Goal: Find contact information: Find contact information

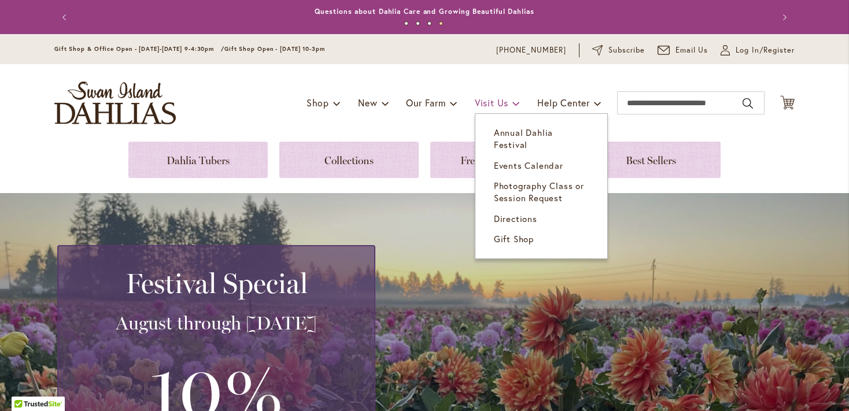
click at [475, 103] on span "Visit Us" at bounding box center [492, 103] width 34 height 12
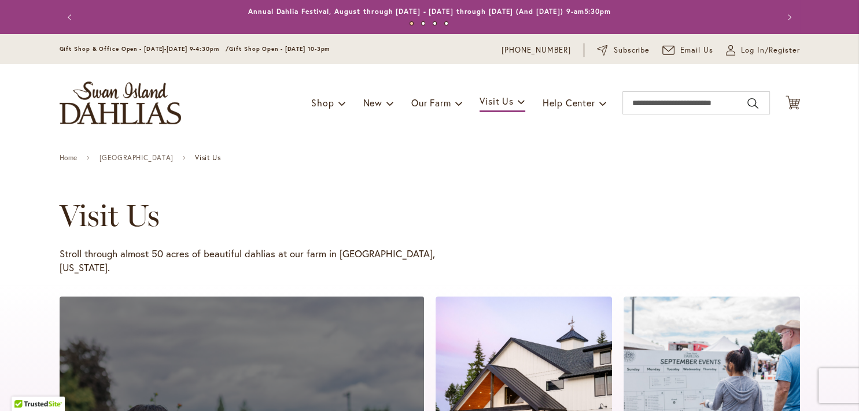
type input "**********"
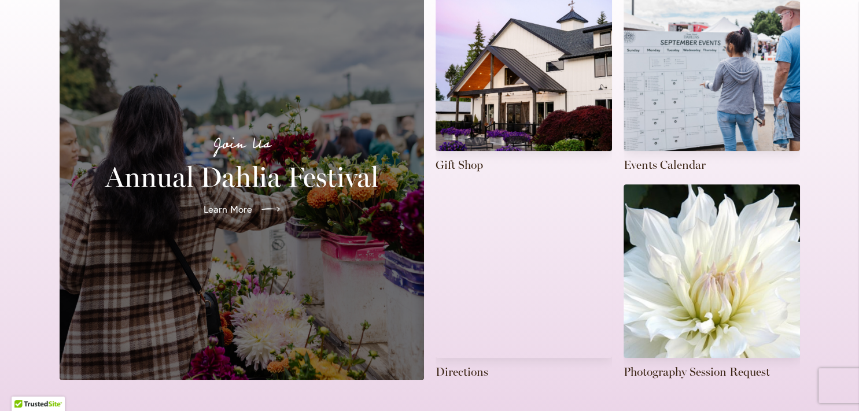
scroll to position [383, 0]
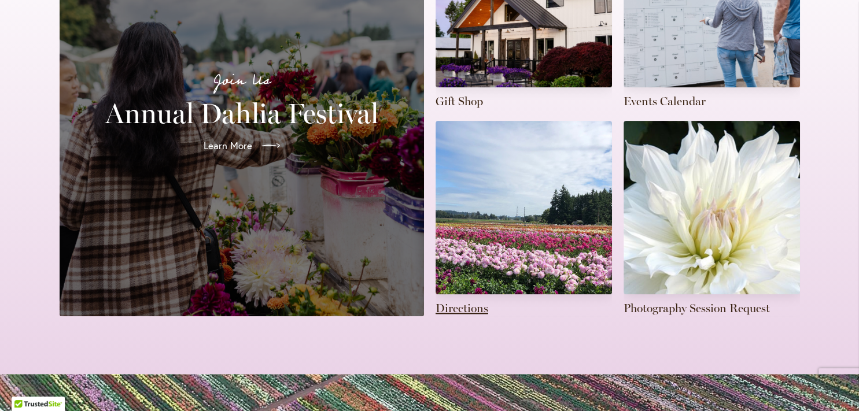
click at [443, 293] on link at bounding box center [524, 219] width 176 height 196
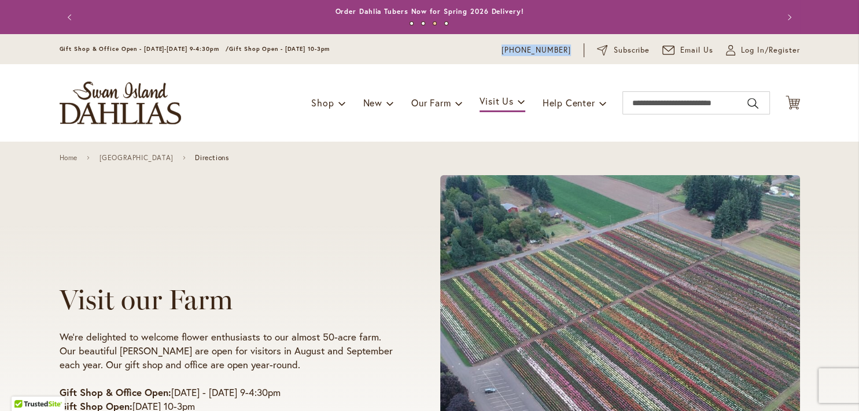
drag, startPoint x: 567, startPoint y: 45, endPoint x: 503, endPoint y: 51, distance: 64.5
click at [503, 51] on div "Gift Shop & Office Open - Monday-Friday 9-4:30pm / Gift Shop Open - Saturday 10…" at bounding box center [429, 50] width 761 height 14
copy link "[PHONE_NUMBER]"
click at [135, 91] on img "store logo" at bounding box center [120, 103] width 121 height 43
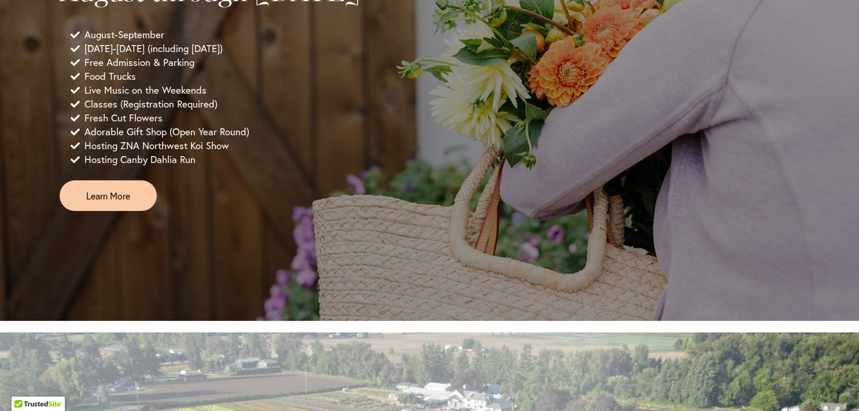
scroll to position [894, 0]
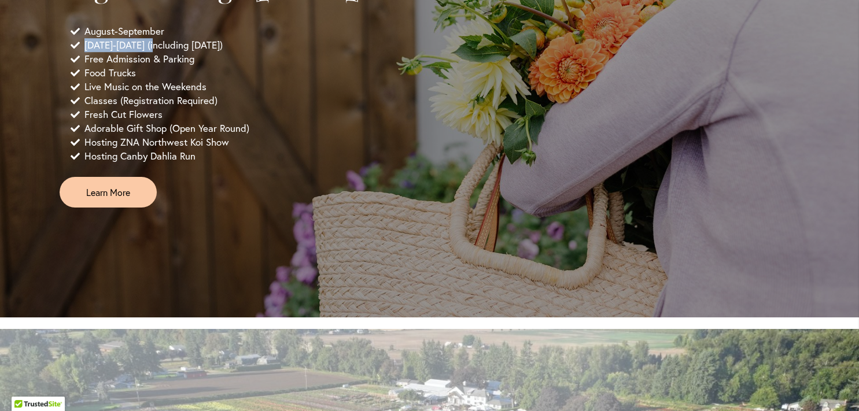
drag, startPoint x: 82, startPoint y: 78, endPoint x: 161, endPoint y: 78, distance: 79.8
click at [161, 52] on span "[DATE]-[DATE] (including [DATE])" at bounding box center [153, 45] width 138 height 14
copy span "Wednesday-Sunday"
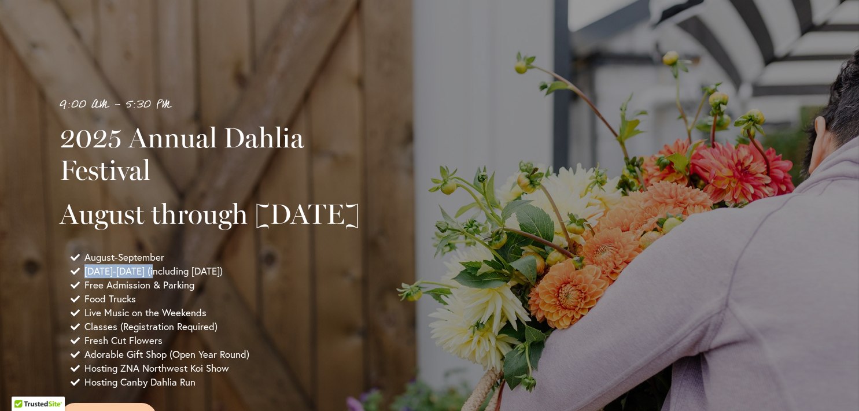
scroll to position [639, 0]
